Goal: Transaction & Acquisition: Purchase product/service

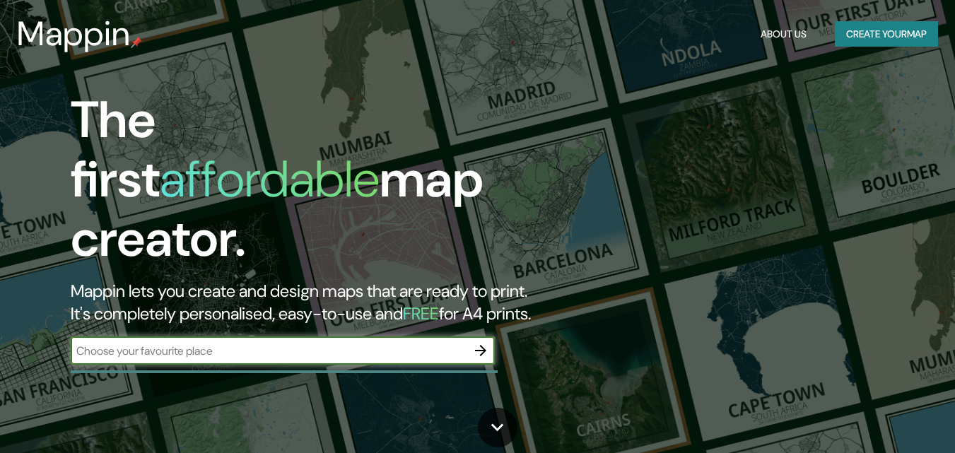
click at [214, 343] on input "text" at bounding box center [269, 351] width 396 height 16
type input "medellin"
click at [481, 345] on icon "button" at bounding box center [480, 350] width 11 height 11
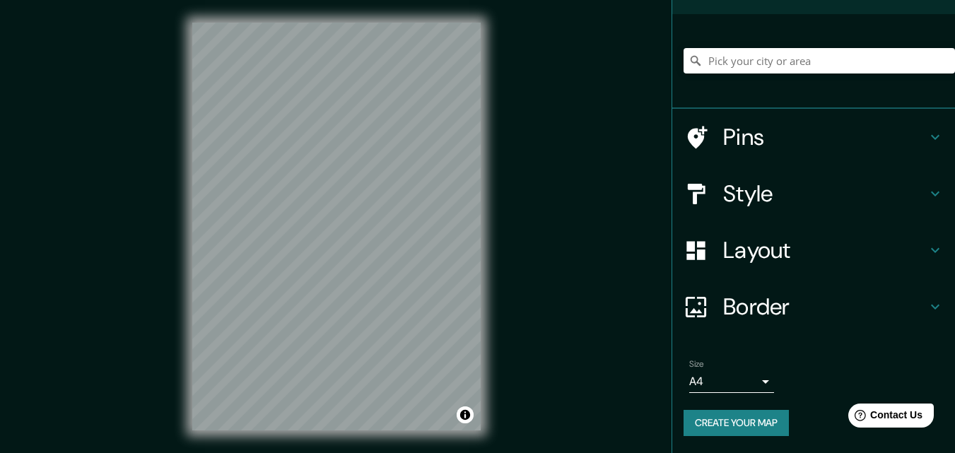
scroll to position [23, 0]
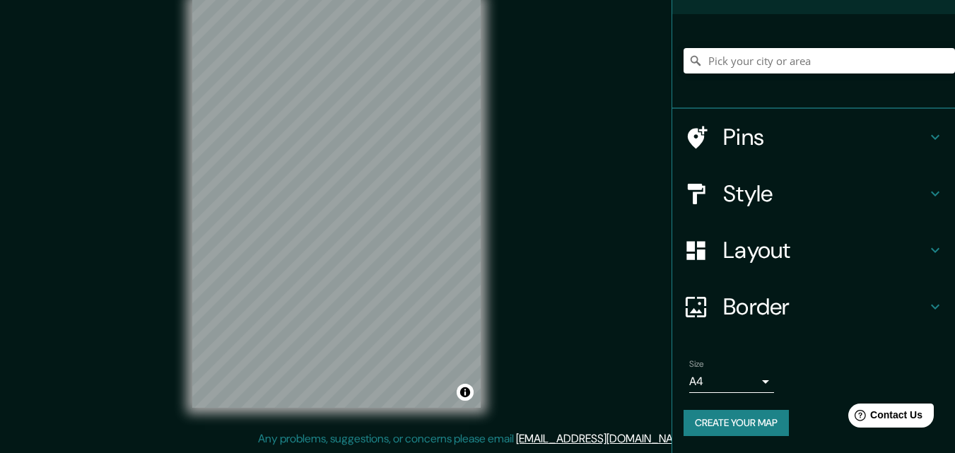
click at [753, 382] on body "Mappin Location Pins Style Layout Border Choose a border. Hint : you can make l…" at bounding box center [477, 203] width 955 height 453
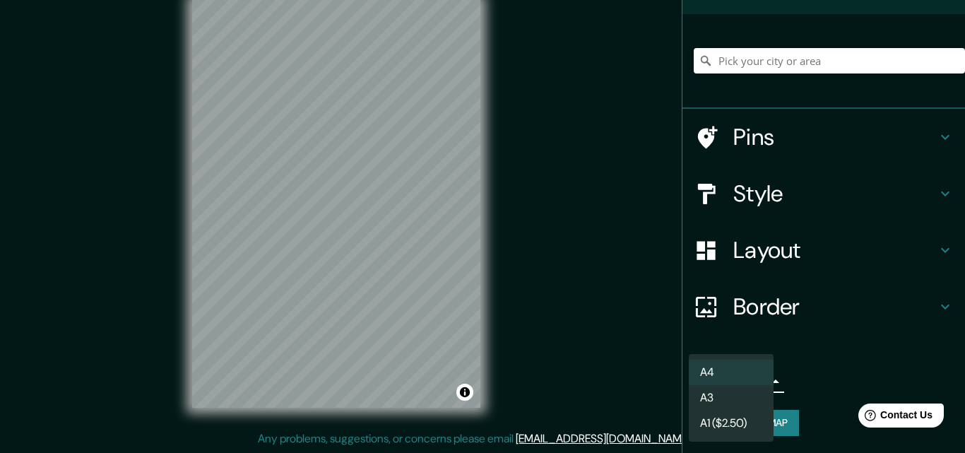
click at [748, 411] on ul "A4 A3 A1 ($2.50)" at bounding box center [731, 398] width 85 height 88
click at [737, 402] on li "A3" at bounding box center [731, 397] width 85 height 25
type input "a4"
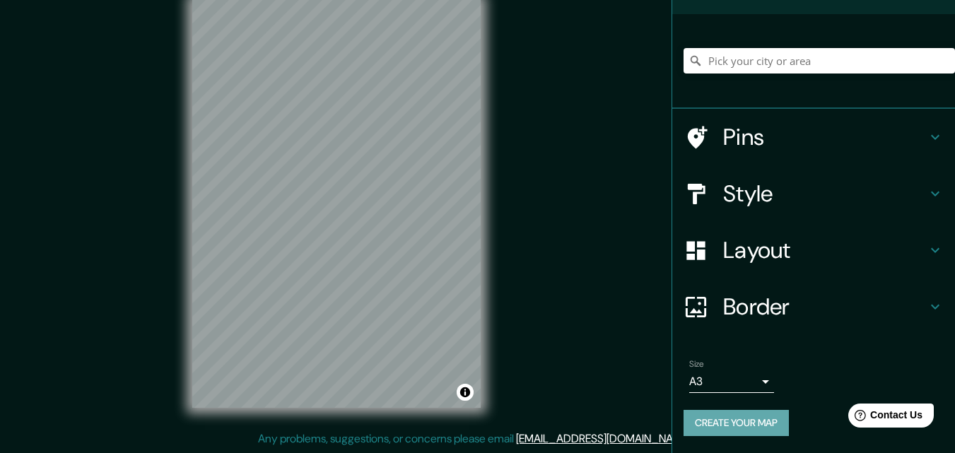
click at [738, 418] on button "Create your map" at bounding box center [735, 423] width 105 height 26
